Goal: Navigation & Orientation: Find specific page/section

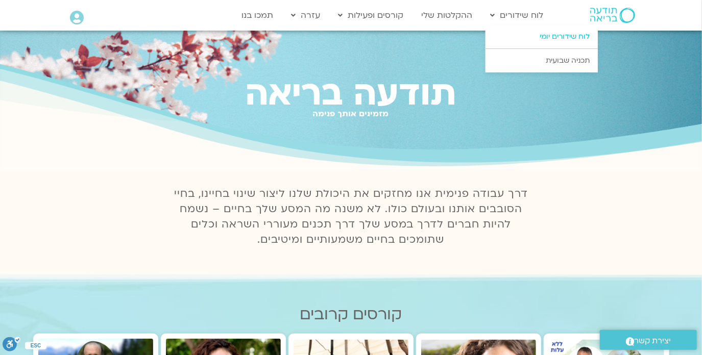
click at [514, 35] on link "לוח שידורים יומי" at bounding box center [542, 36] width 112 height 23
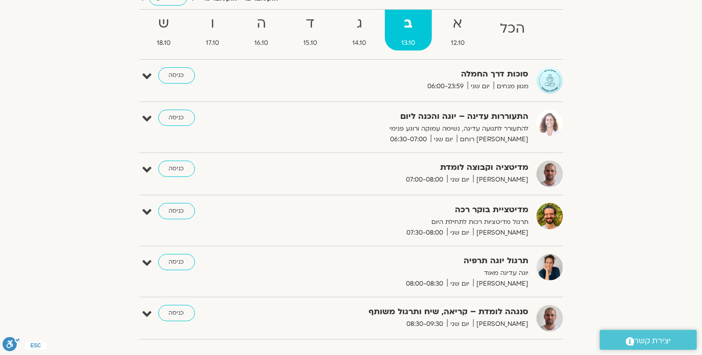
scroll to position [147, 0]
